Goal: Task Accomplishment & Management: Use online tool/utility

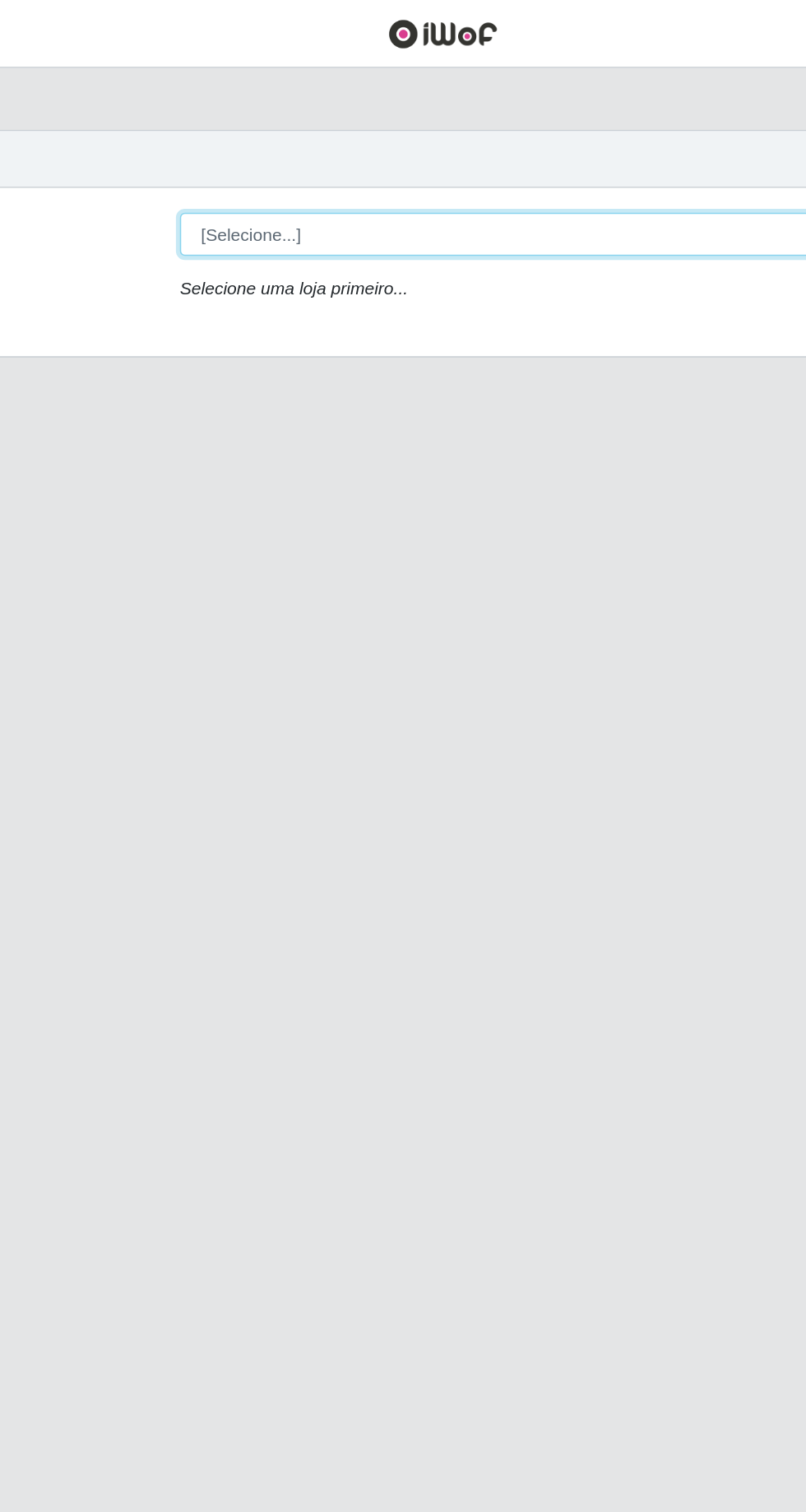
click at [556, 144] on select "[Selecione...] [GEOGRAPHIC_DATA] - [GEOGRAPHIC_DATA] [GEOGRAPHIC_DATA] - [GEOGR…" at bounding box center [497, 155] width 535 height 29
select select "508"
click at [229, 141] on select "[Selecione...] [GEOGRAPHIC_DATA] - [GEOGRAPHIC_DATA] [GEOGRAPHIC_DATA] - [GEOGR…" at bounding box center [497, 155] width 535 height 29
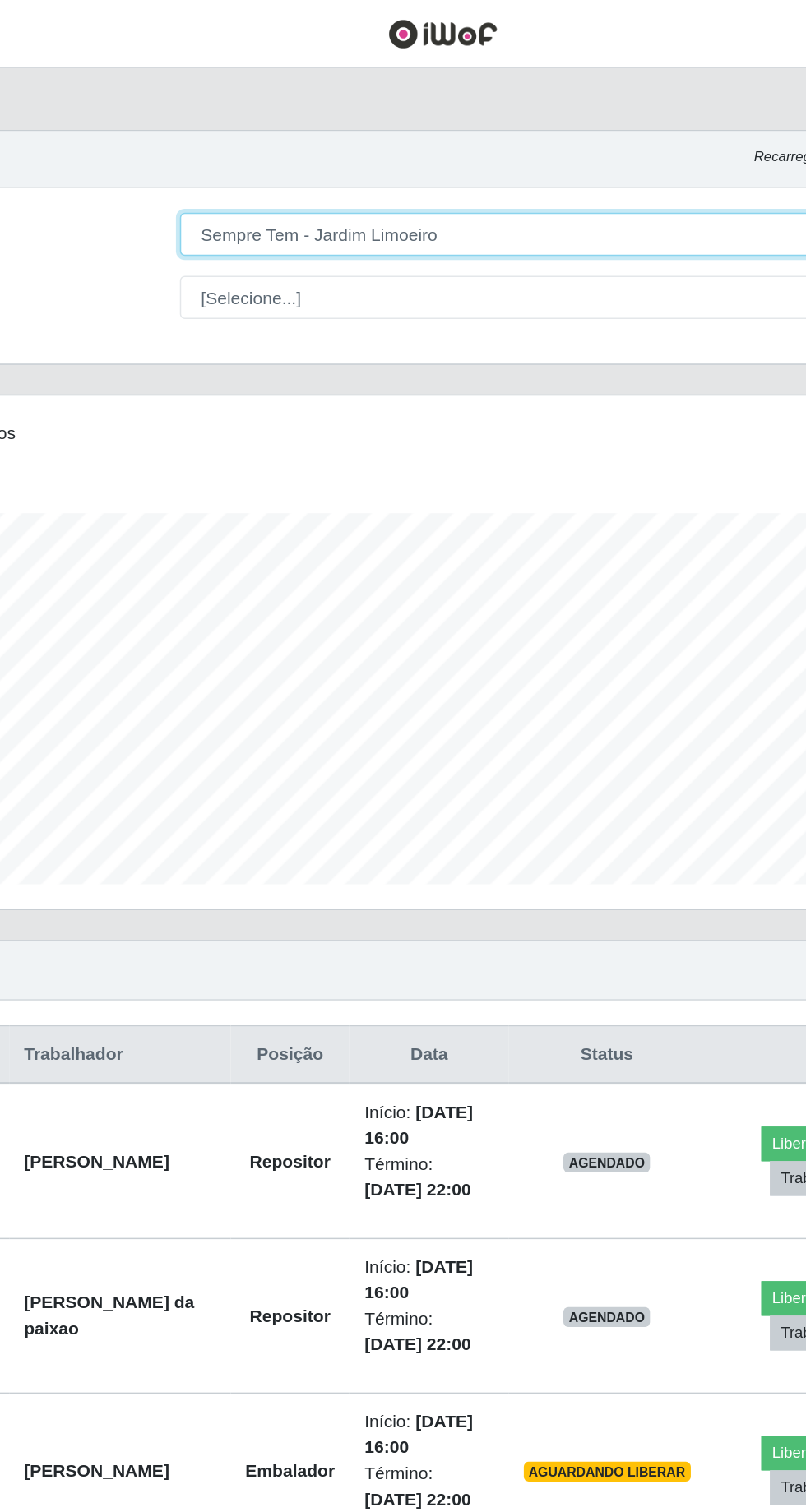
scroll to position [340, 755]
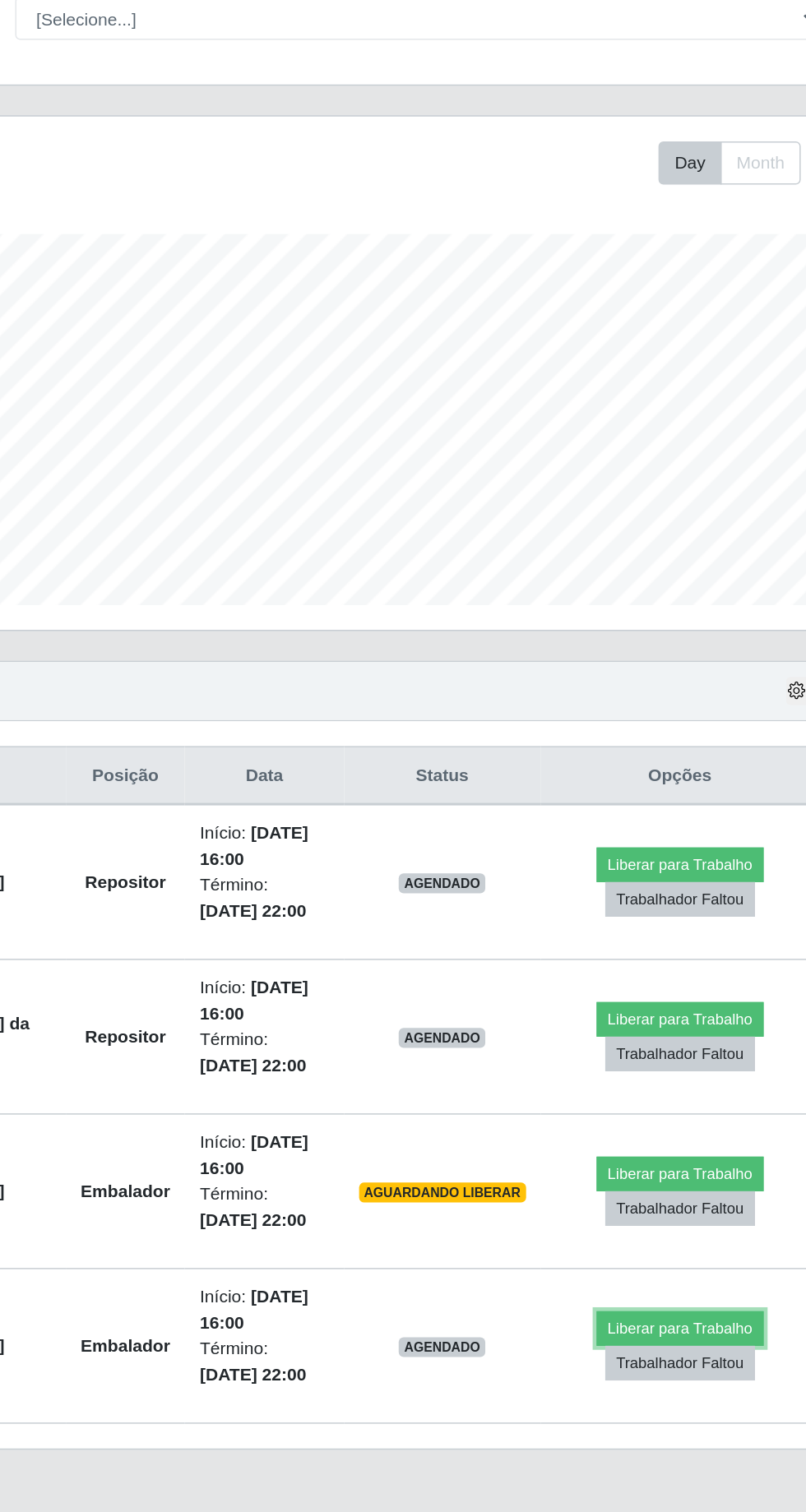
click at [669, 1057] on button "Liberar para Trabalho" at bounding box center [671, 1068] width 111 height 23
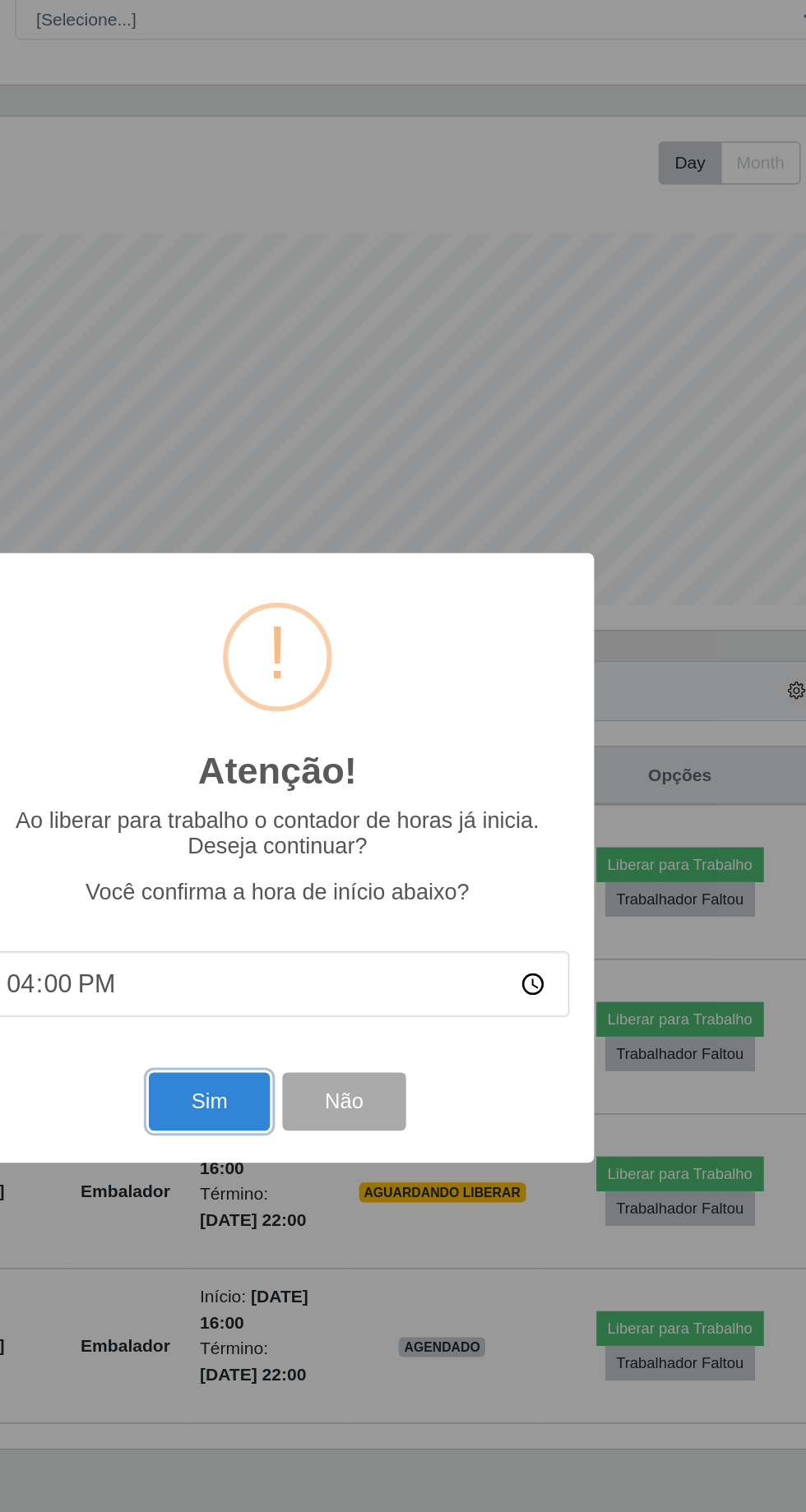
click at [367, 937] on button "Sim" at bounding box center [357, 917] width 80 height 39
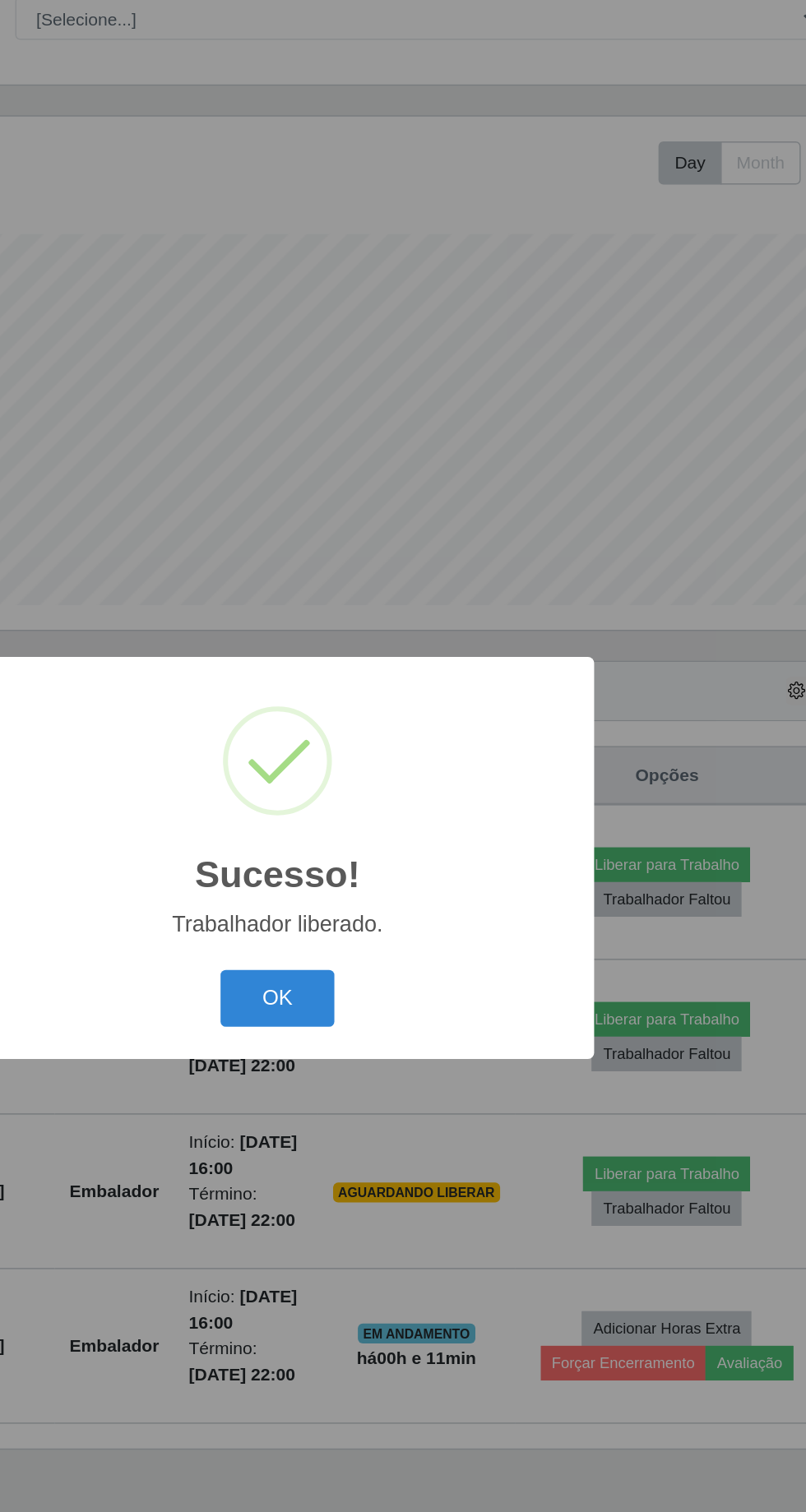
click at [396, 868] on button "OK" at bounding box center [403, 850] width 77 height 39
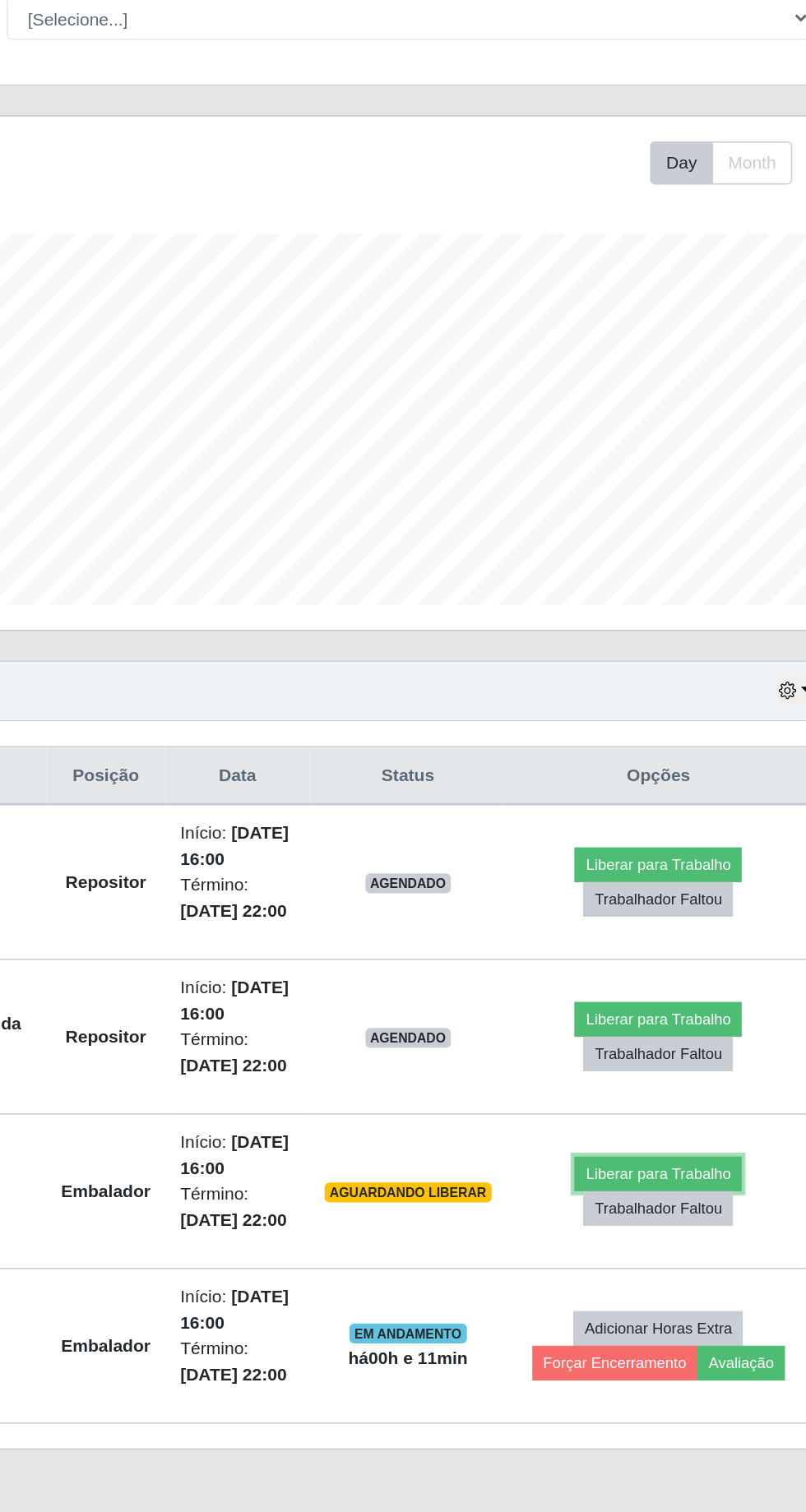
click at [672, 957] on button "Liberar para Trabalho" at bounding box center [662, 965] width 111 height 23
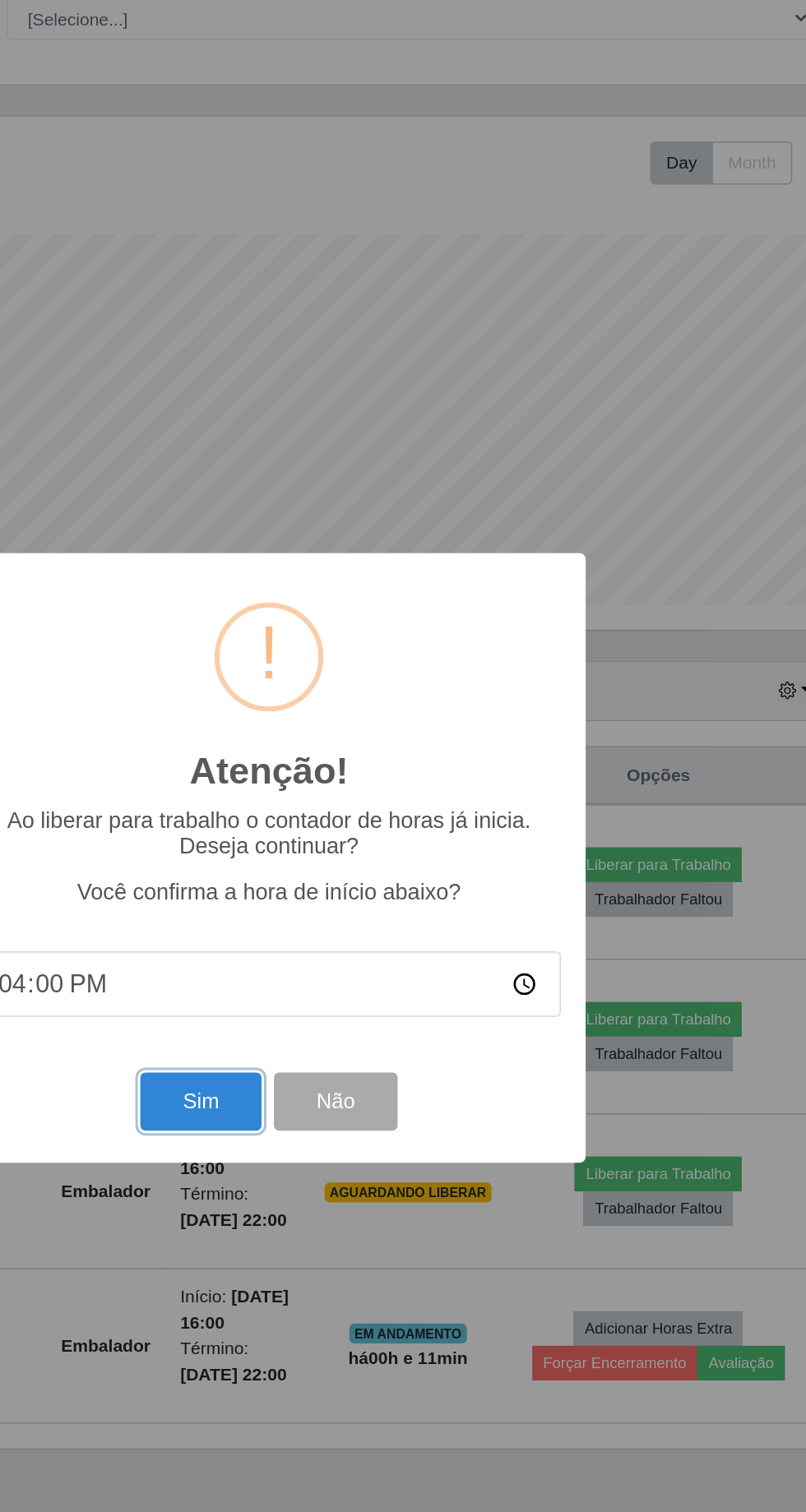
click at [348, 937] on button "Sim" at bounding box center [357, 917] width 80 height 39
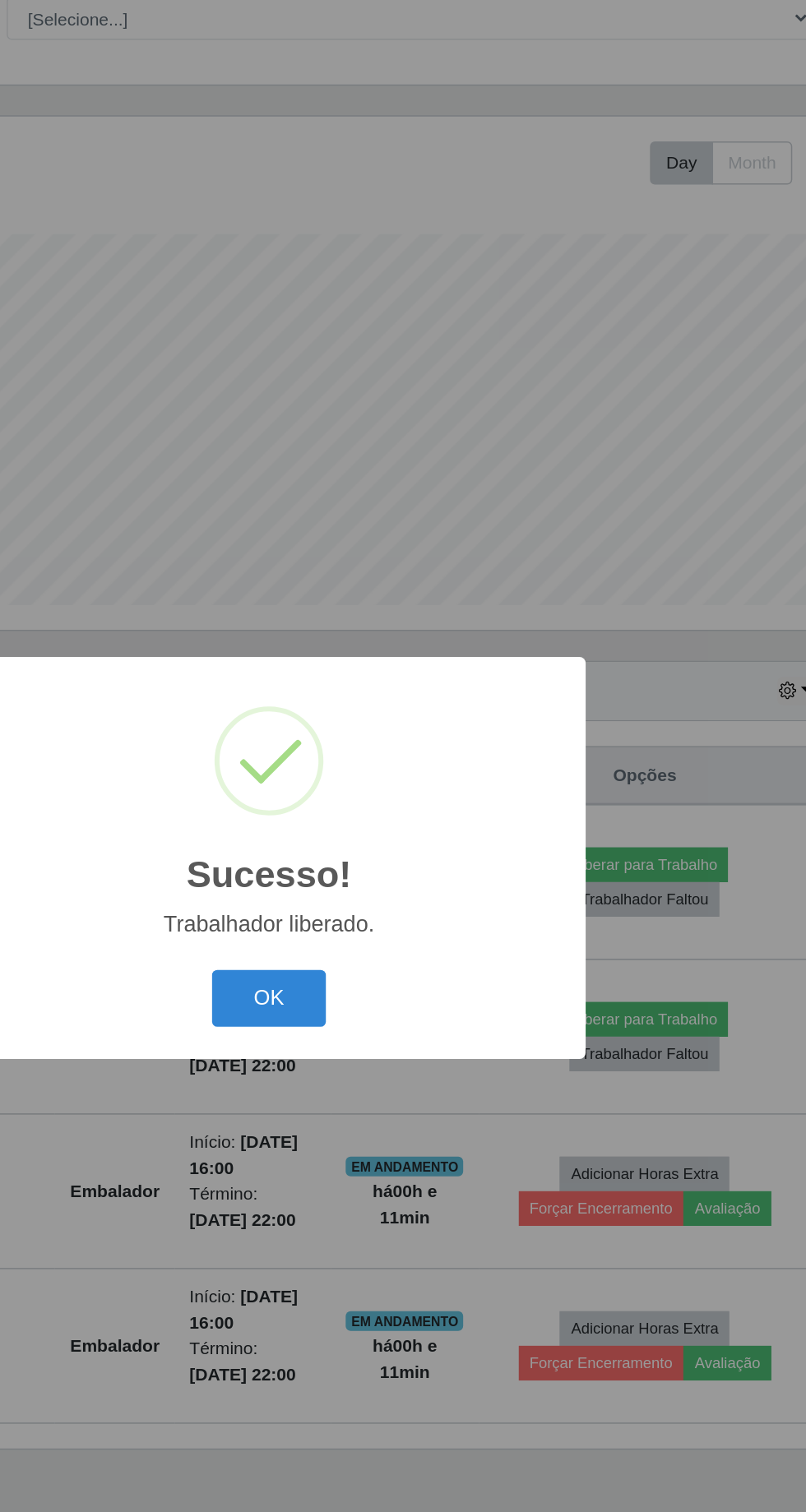
click at [406, 868] on button "OK" at bounding box center [403, 850] width 77 height 39
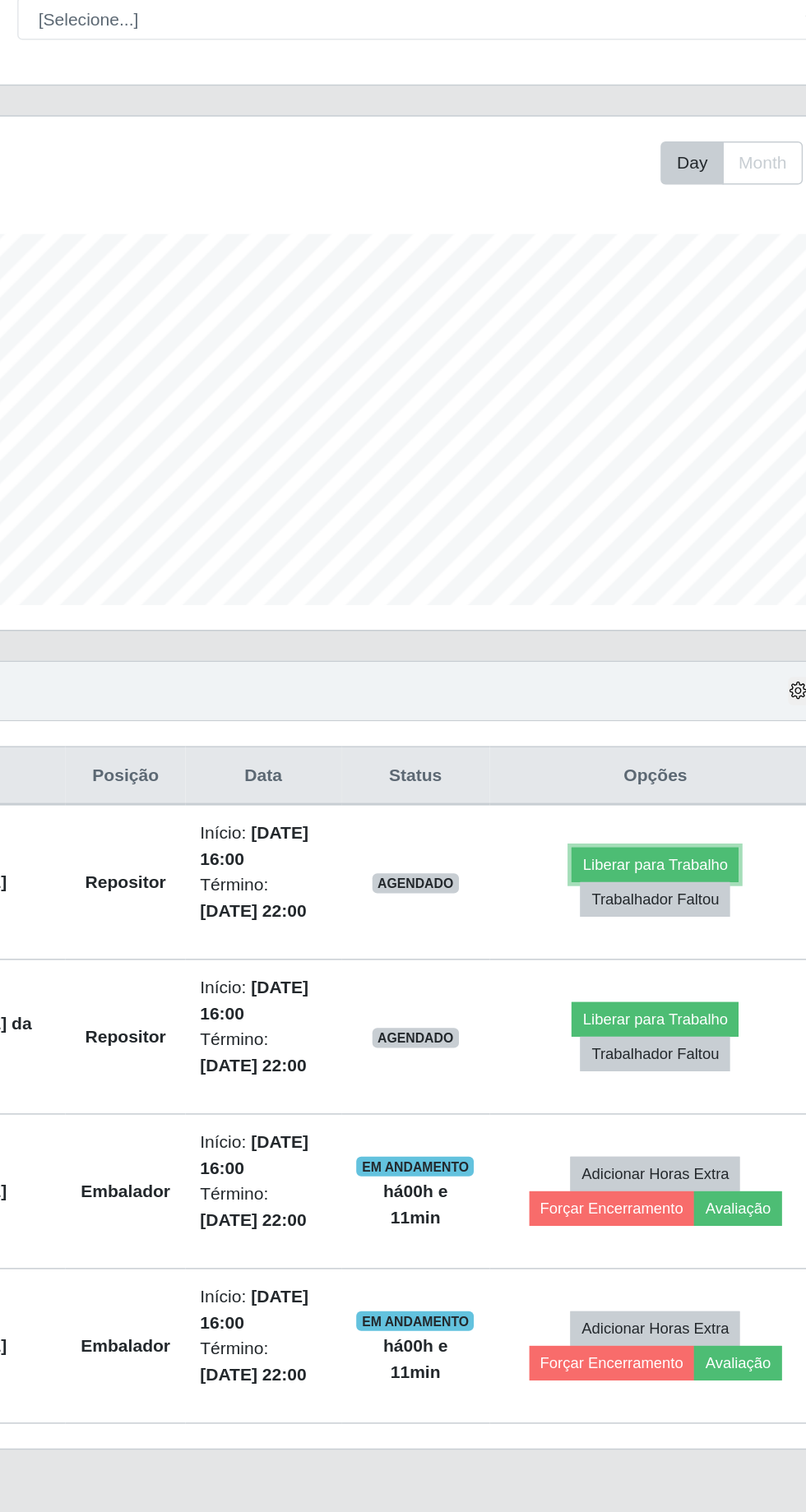
click at [665, 750] on button "Liberar para Trabalho" at bounding box center [653, 760] width 111 height 23
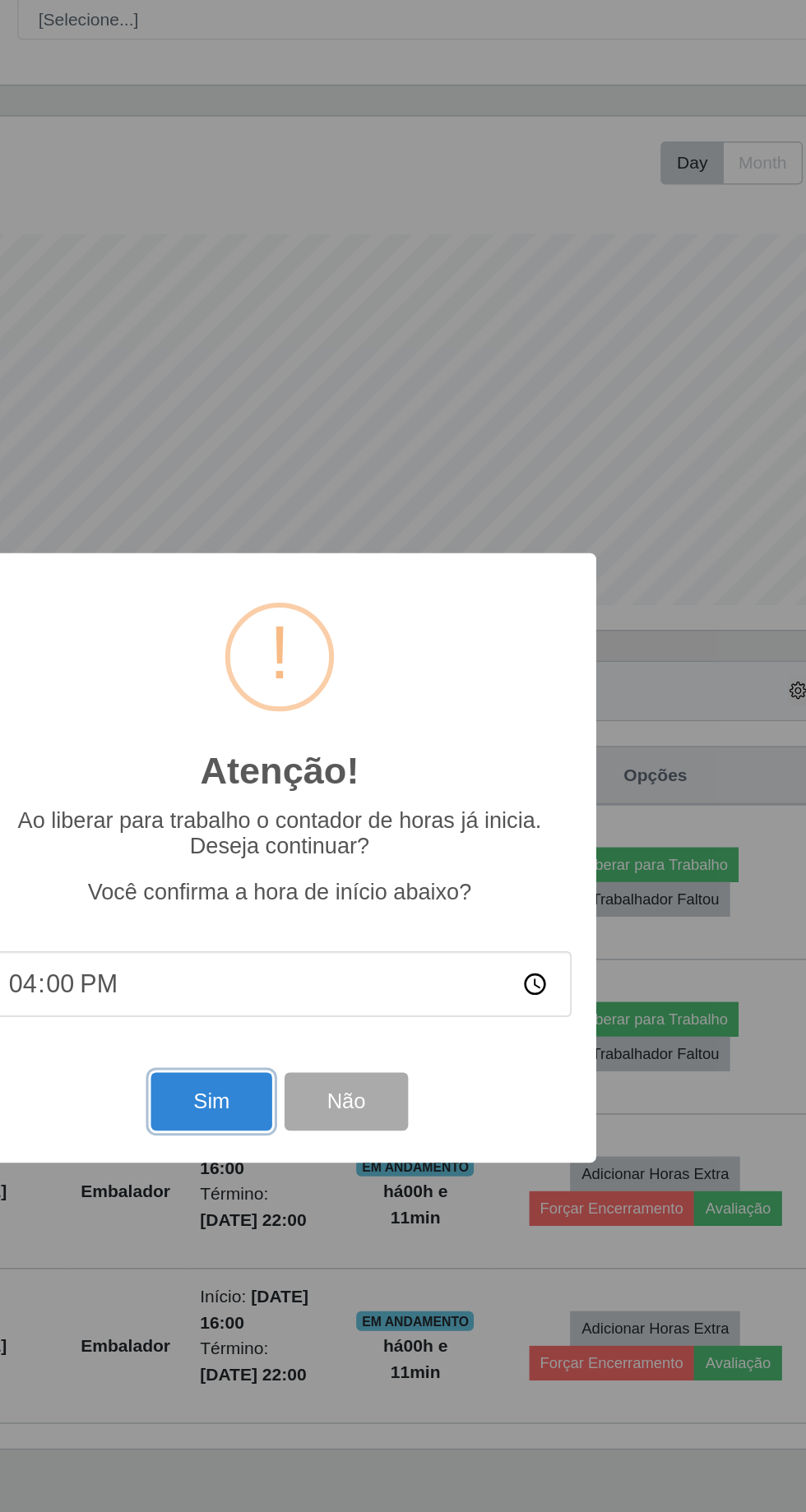
click at [352, 937] on button "Sim" at bounding box center [357, 917] width 80 height 39
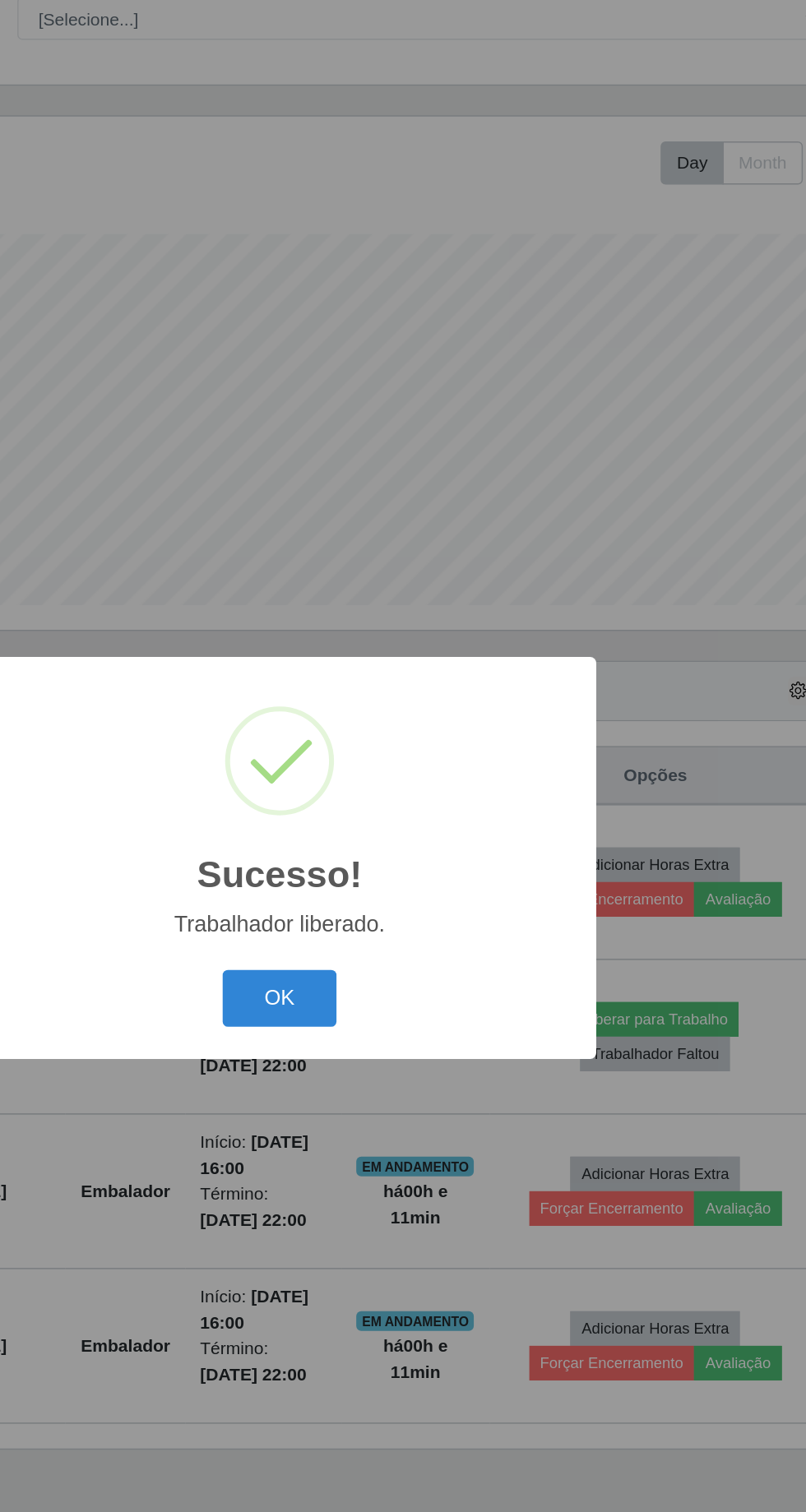
click at [412, 868] on button "OK" at bounding box center [403, 850] width 77 height 39
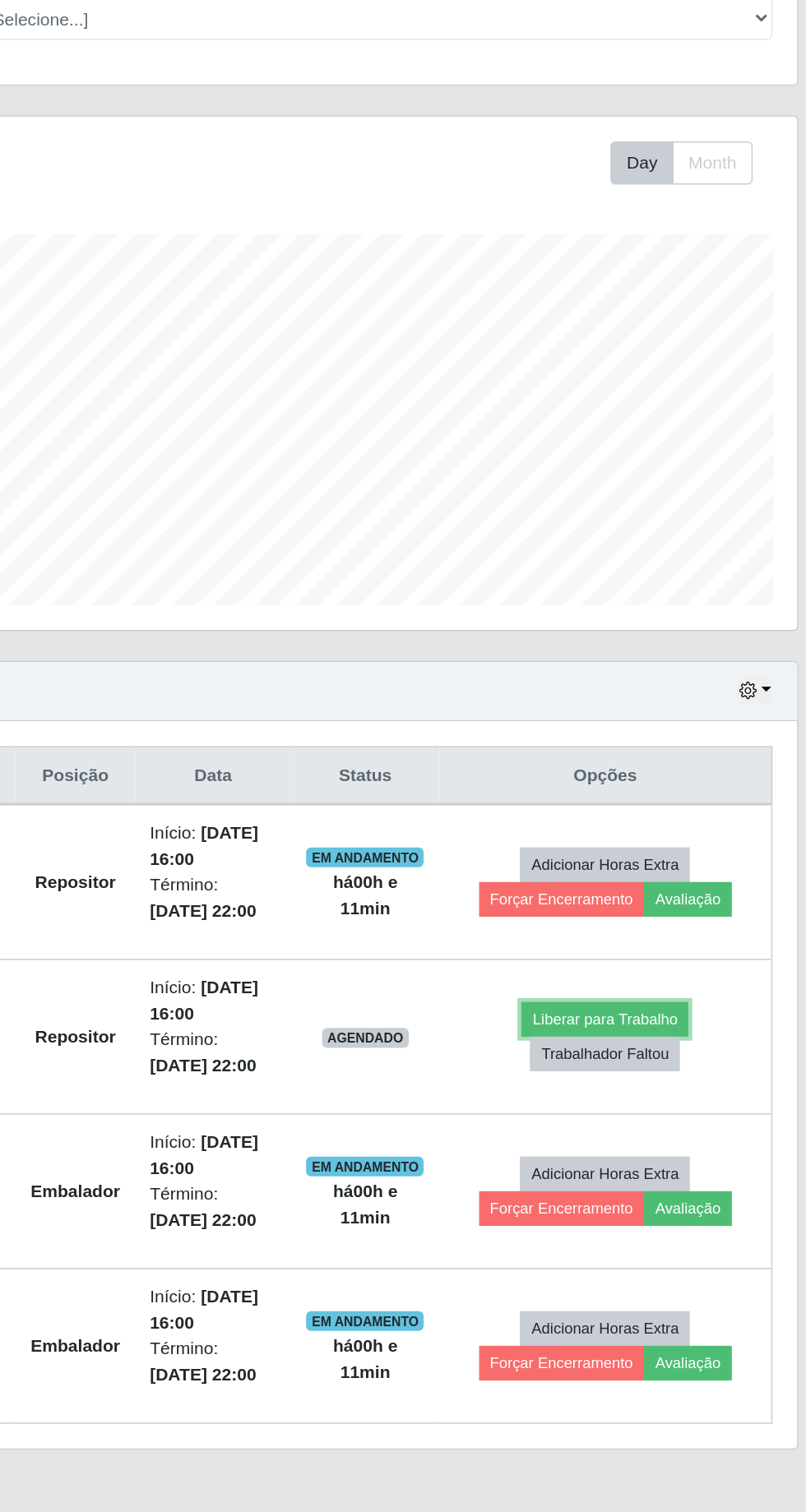
click at [664, 854] on button "Liberar para Trabalho" at bounding box center [653, 862] width 111 height 23
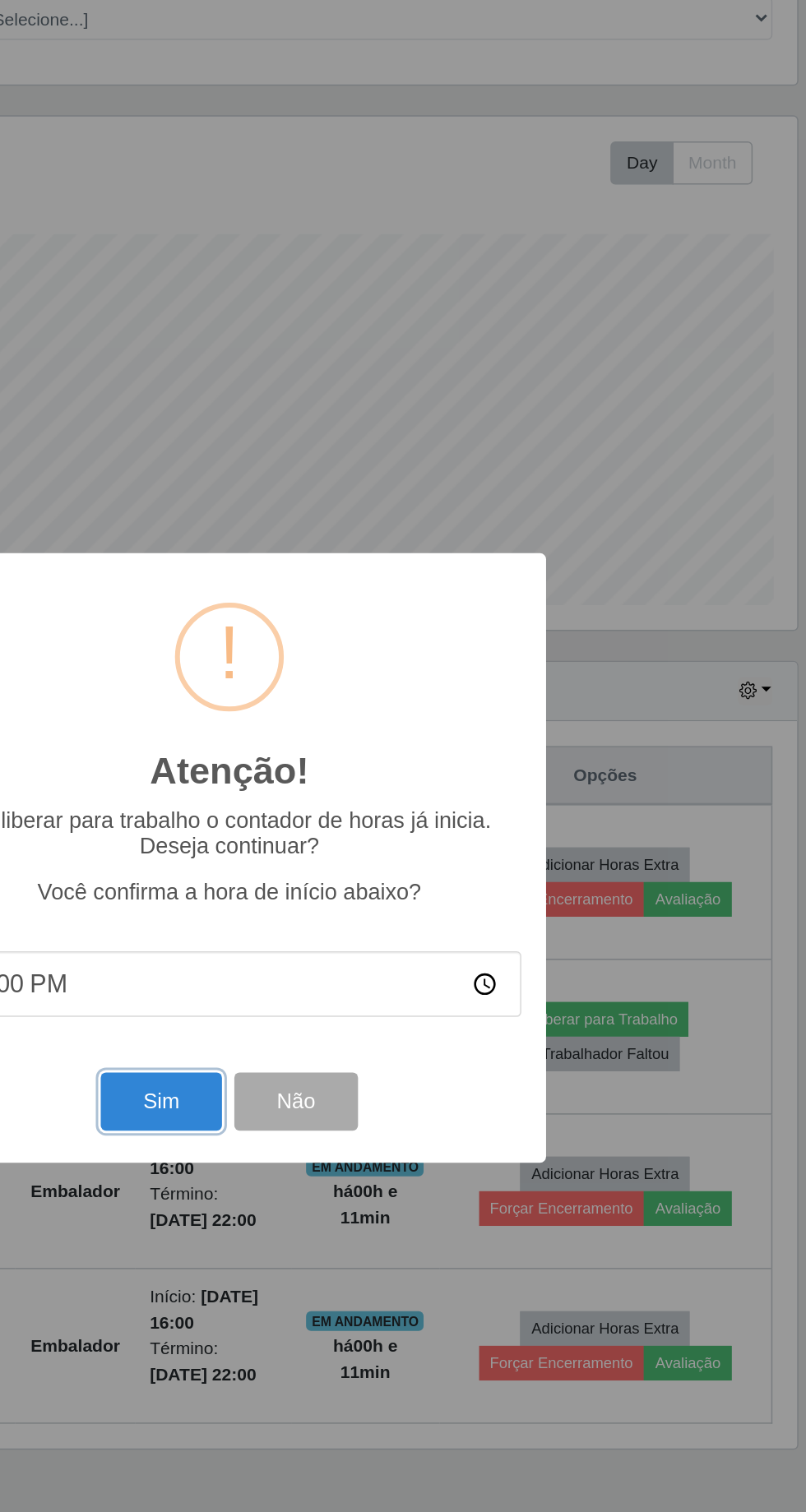
click at [366, 937] on button "Sim" at bounding box center [357, 917] width 80 height 39
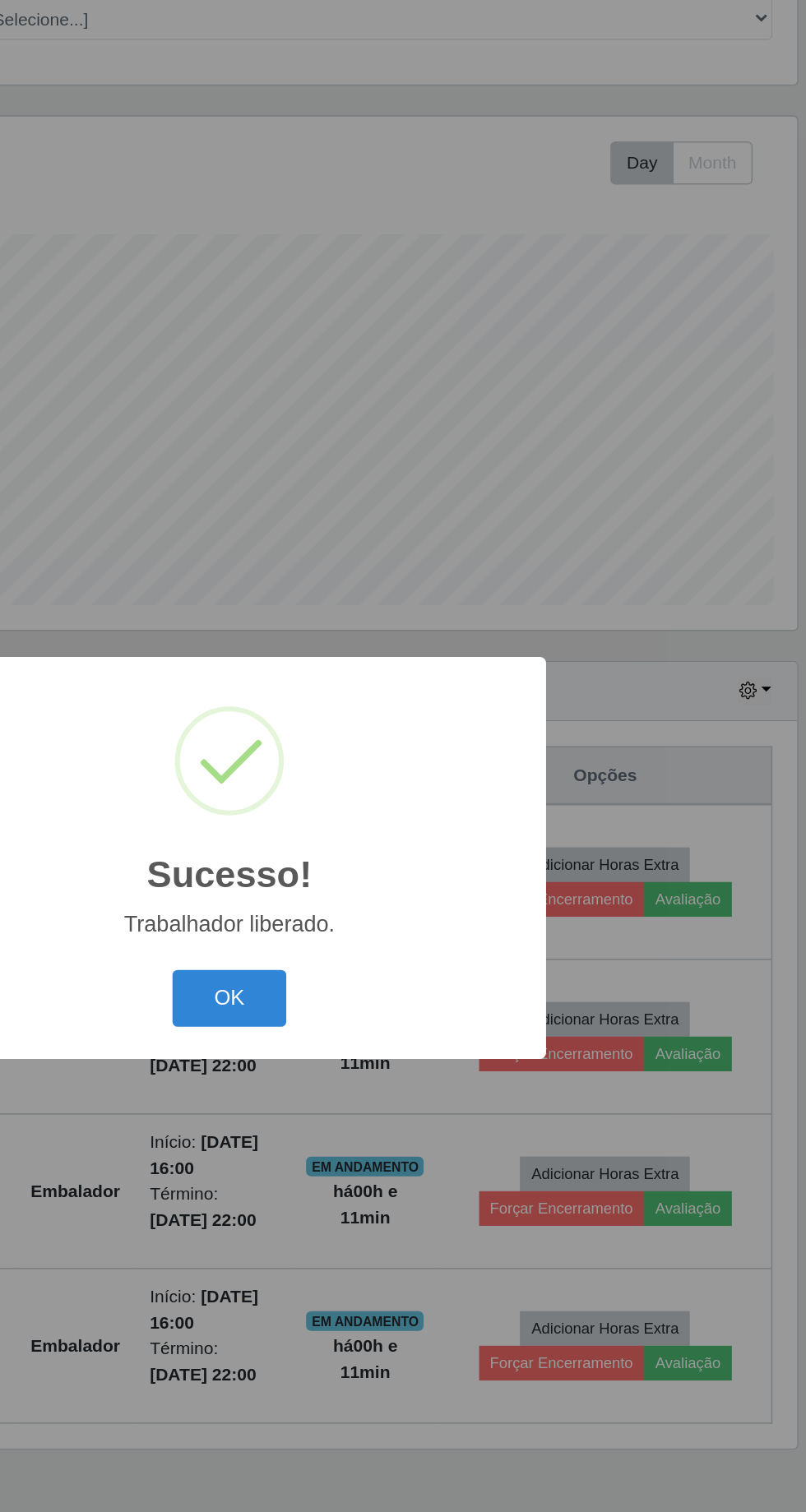
click at [393, 868] on button "OK" at bounding box center [403, 850] width 77 height 39
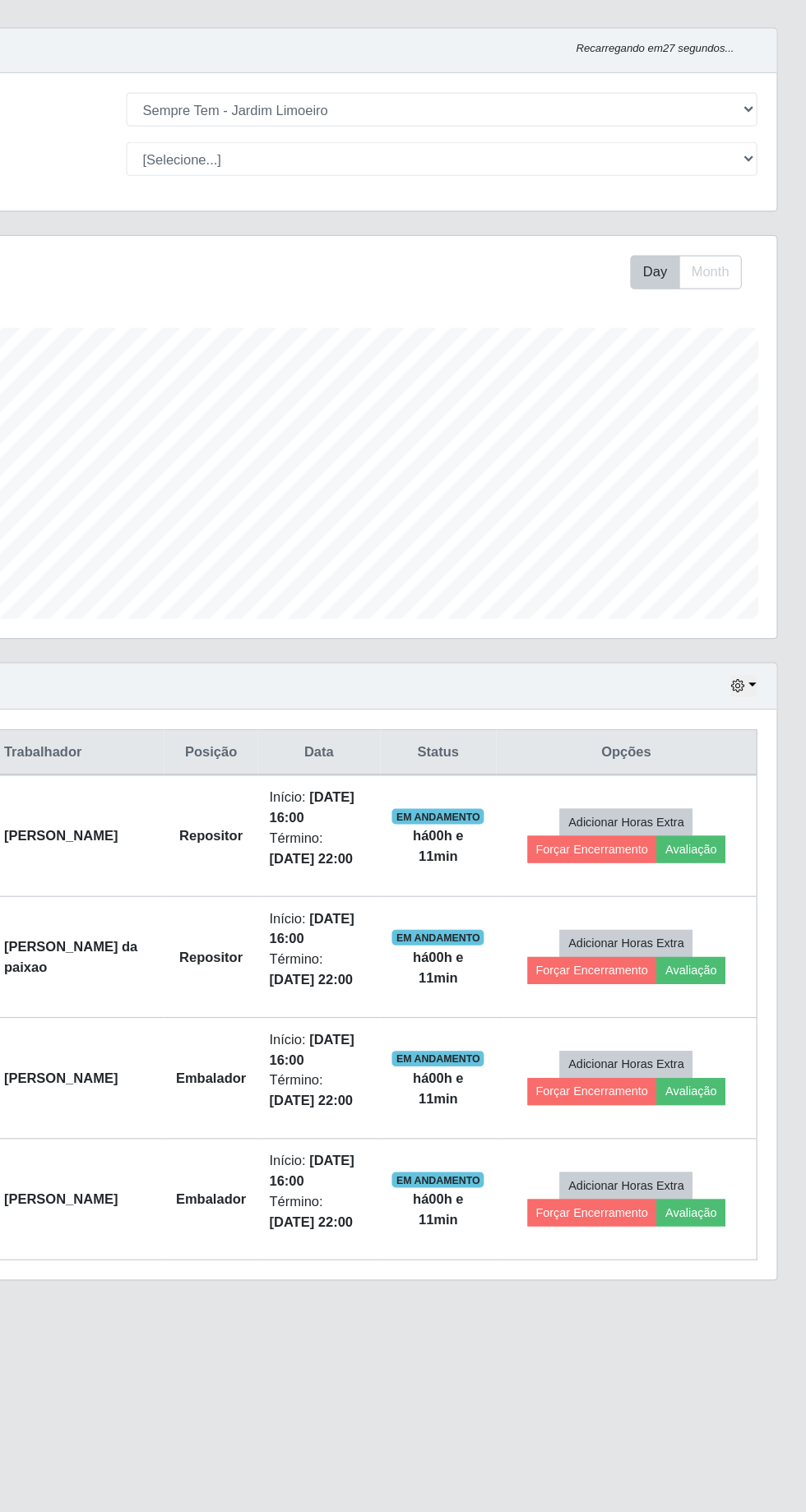
scroll to position [0, 0]
